Goal: Task Accomplishment & Management: Manage account settings

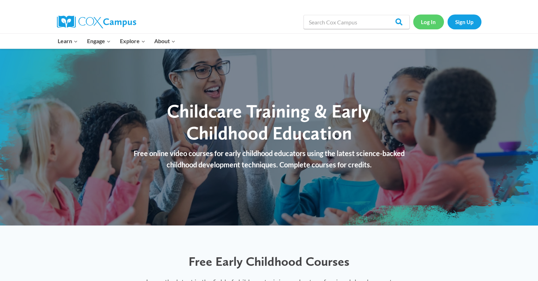
click at [275, 25] on link "Log In" at bounding box center [428, 21] width 31 height 14
click at [275, 21] on link "Log In" at bounding box center [428, 21] width 31 height 14
